Goal: Communication & Community: Ask a question

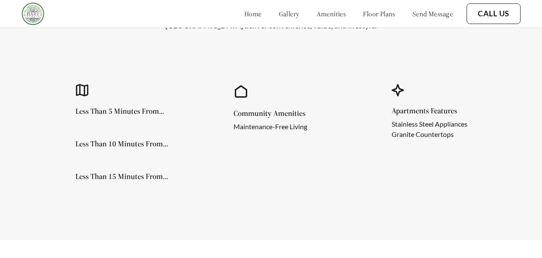
scroll to position [359, 0]
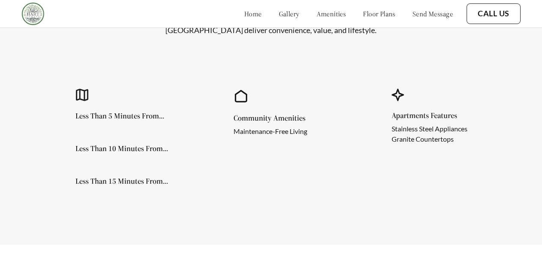
click at [494, 17] on link "Call Us" at bounding box center [494, 13] width 32 height 9
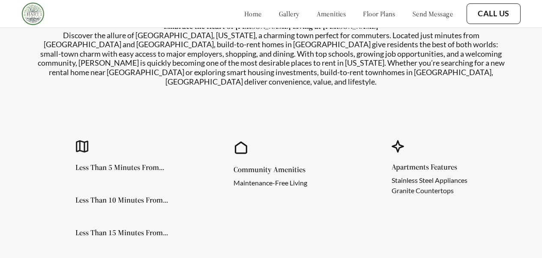
scroll to position [122, 0]
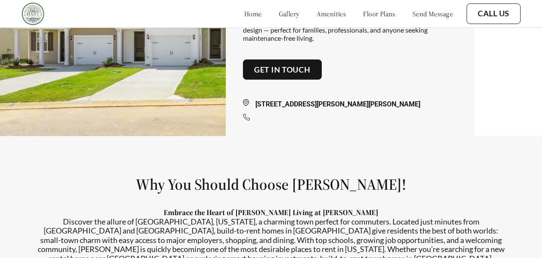
click at [298, 123] on div at bounding box center [350, 119] width 214 height 10
click at [290, 121] on div at bounding box center [350, 119] width 214 height 10
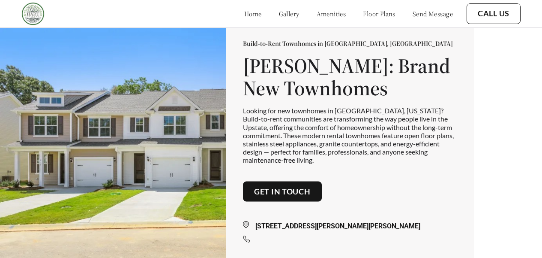
click at [266, 201] on button "Get in touch" at bounding box center [282, 191] width 79 height 21
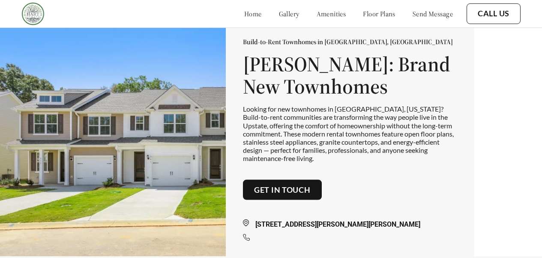
click at [308, 193] on link "Get in touch" at bounding box center [282, 189] width 57 height 9
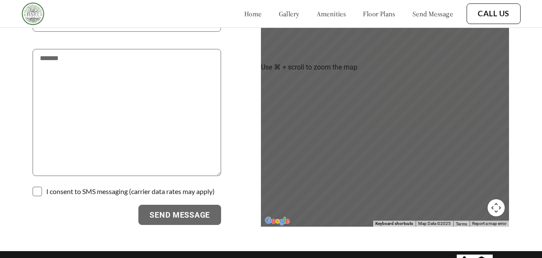
scroll to position [883, 0]
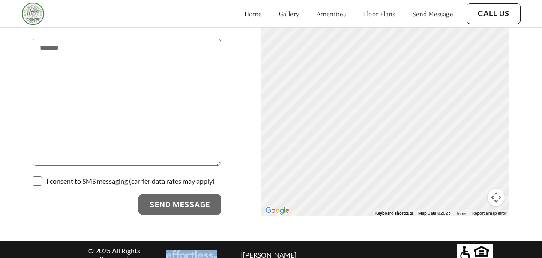
drag, startPoint x: 246, startPoint y: 245, endPoint x: 201, endPoint y: 244, distance: 45.0
click at [201, 246] on div "© 2025 All Rights Reserved | | [PERSON_NAME]" at bounding box center [191, 254] width 232 height 16
click at [336, 244] on div "© 2025 All Rights Reserved | | [PERSON_NAME]" at bounding box center [274, 254] width 398 height 21
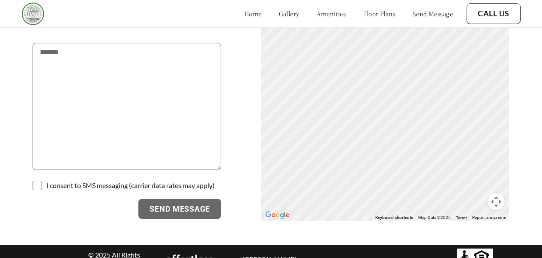
scroll to position [707, 0]
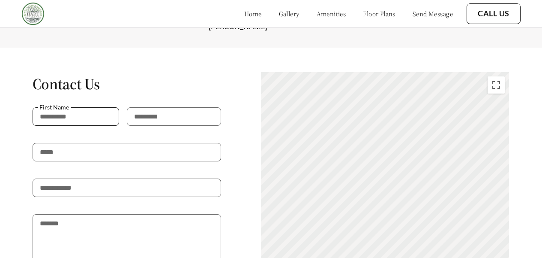
click at [99, 107] on input "text" at bounding box center [76, 116] width 87 height 18
type input "******"
type input "*****"
type input "**********"
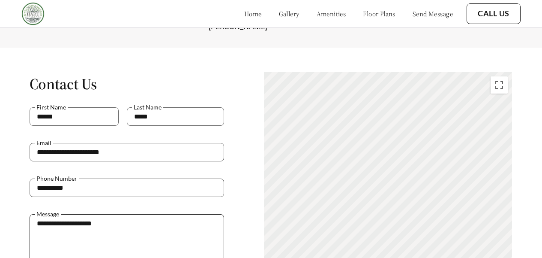
type textarea "**********"
click at [245, 187] on div "**********" at bounding box center [271, 232] width 477 height 320
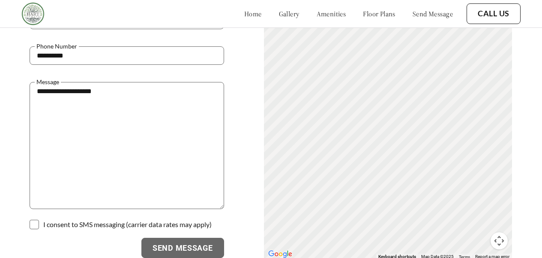
scroll to position [840, 0]
click at [84, 216] on p at bounding box center [127, 216] width 194 height 17
click at [39, 219] on span at bounding box center [34, 223] width 9 height 9
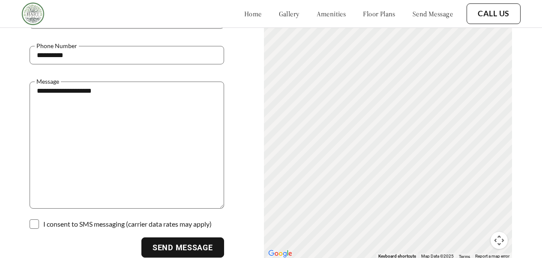
click at [163, 244] on button "Send Message" at bounding box center [182, 247] width 83 height 21
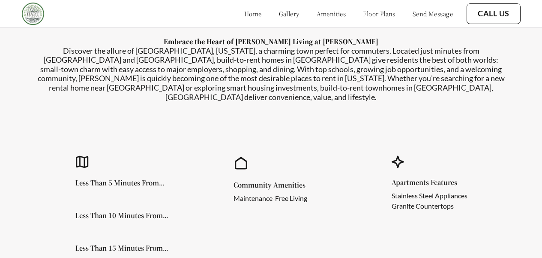
scroll to position [361, 0]
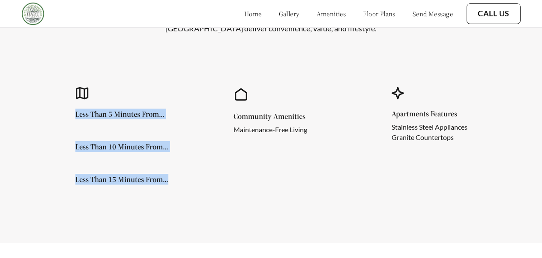
drag, startPoint x: 76, startPoint y: 111, endPoint x: 182, endPoint y: 178, distance: 124.9
click at [181, 178] on div "Less Than 5 Minutes From... Less Than 10 Minutes From... Less Than 15 Minutes F…" at bounding box center [127, 148] width 105 height 77
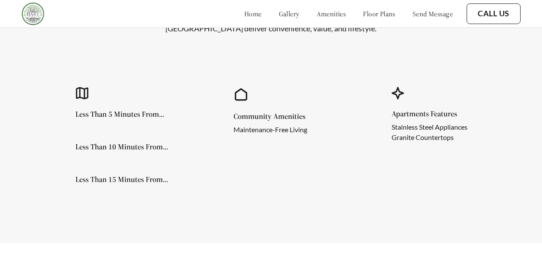
click at [104, 124] on div "Less Than 5 Minutes From... Less Than 10 Minutes From... Less Than 15 Minutes F…" at bounding box center [127, 148] width 105 height 77
click at [72, 111] on div "Less Than 5 Minutes From... Less Than 10 Minutes From... Less Than 15 Minutes F…" at bounding box center [112, 138] width 135 height 154
click at [205, 150] on div "Less Than 5 Minutes From... Less Than 10 Minutes From... Less Than 15 Minutes F…" at bounding box center [270, 138] width 451 height 154
click at [382, 178] on div "Apartments Features Stainless Steel Appliances Granite Countertops" at bounding box center [429, 138] width 135 height 154
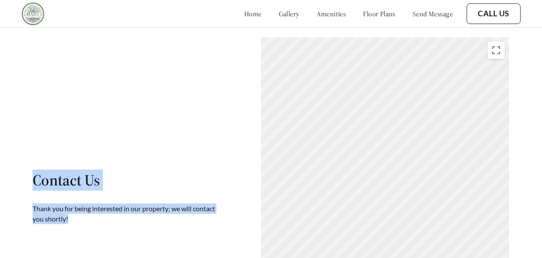
drag, startPoint x: 29, startPoint y: 174, endPoint x: 118, endPoint y: 256, distance: 120.5
click at [118, 256] on div "Contact Us Thank you for being interested in our property; we will contact you …" at bounding box center [271, 197] width 542 height 320
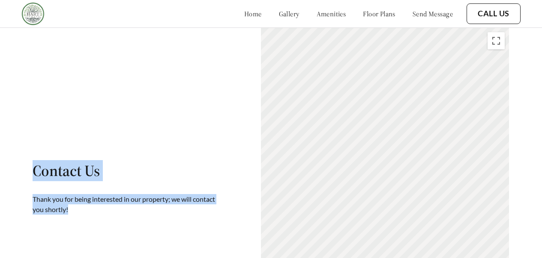
click at [100, 194] on p "Thank you for being interested in our property; we will contact you shortly!" at bounding box center [127, 204] width 189 height 21
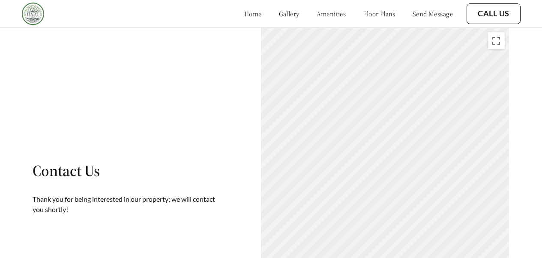
click at [104, 206] on div "Contact Us Thank you for being interested in our property; we will contact you …" at bounding box center [271, 187] width 477 height 320
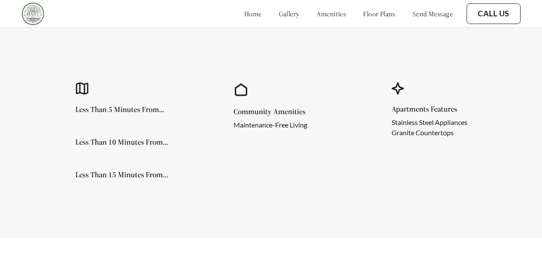
scroll to position [0, 0]
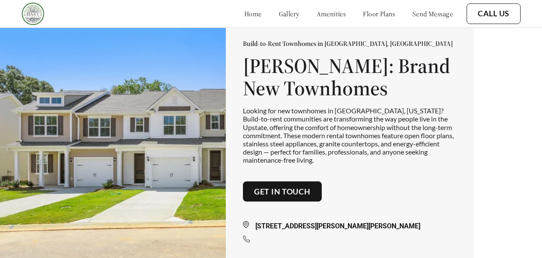
click at [398, 200] on div "Build-to-Rent Townhomes in [GEOGRAPHIC_DATA], [GEOGRAPHIC_DATA] [PERSON_NAME]: …" at bounding box center [350, 142] width 214 height 207
click at [421, 156] on p "Looking for new townhomes in [GEOGRAPHIC_DATA], [US_STATE]? Build-to-rent commu…" at bounding box center [350, 134] width 214 height 57
click at [371, 204] on div "Build-to-Rent Townhomes in [GEOGRAPHIC_DATA], [GEOGRAPHIC_DATA] [PERSON_NAME]: …" at bounding box center [350, 142] width 214 height 207
click at [493, 173] on div "Build-to-Rent Townhomes in [GEOGRAPHIC_DATA], [GEOGRAPHIC_DATA] [PERSON_NAME]: …" at bounding box center [271, 142] width 542 height 285
